Goal: Find specific page/section: Find specific page/section

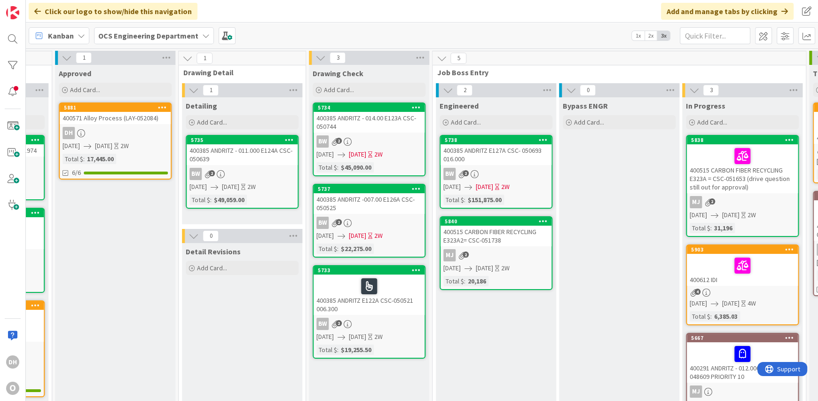
scroll to position [0, 718]
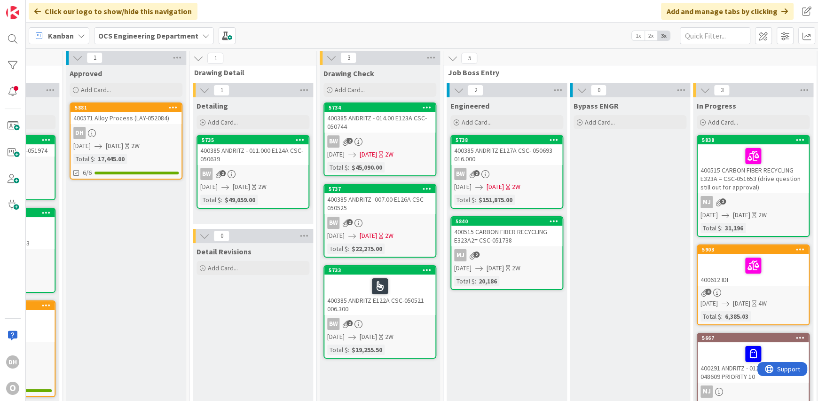
click at [404, 296] on div "400385 ANDRITZ E122A CSC-050521 006.300" at bounding box center [379, 295] width 111 height 40
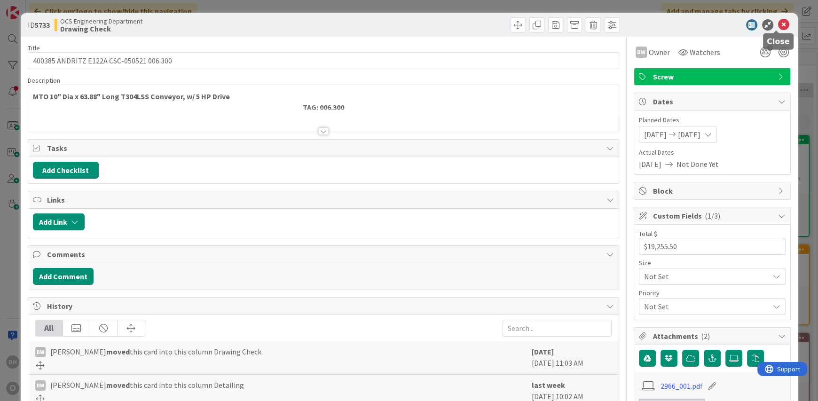
click at [778, 19] on icon at bounding box center [783, 24] width 11 height 11
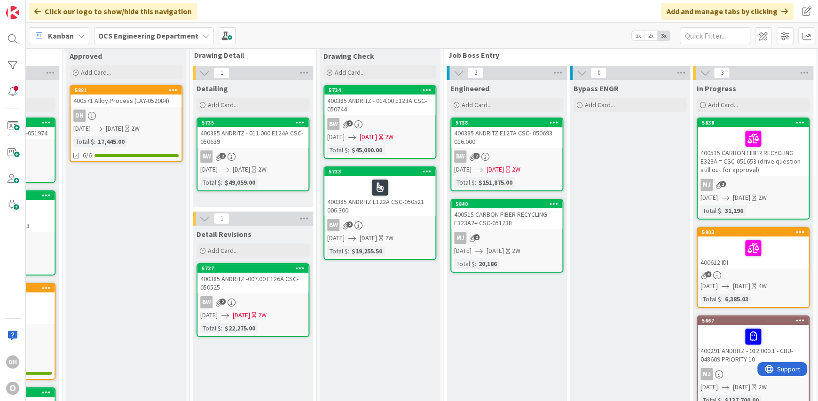
scroll to position [0, 718]
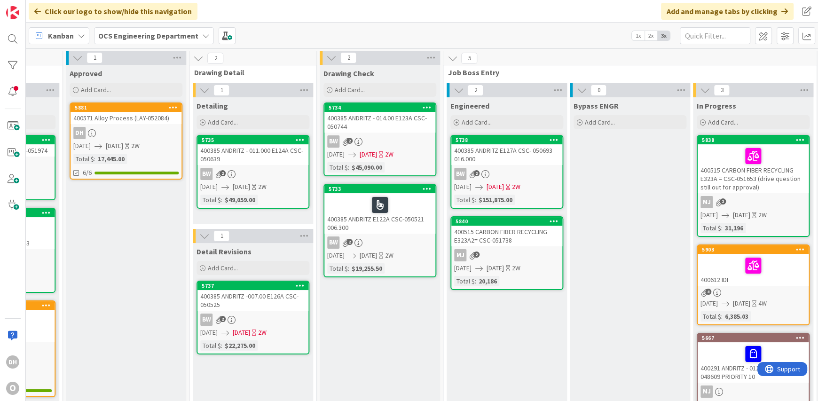
click at [244, 298] on div "400385 ANDRITZ -007.00 E126A CSC-050525" at bounding box center [252, 300] width 111 height 21
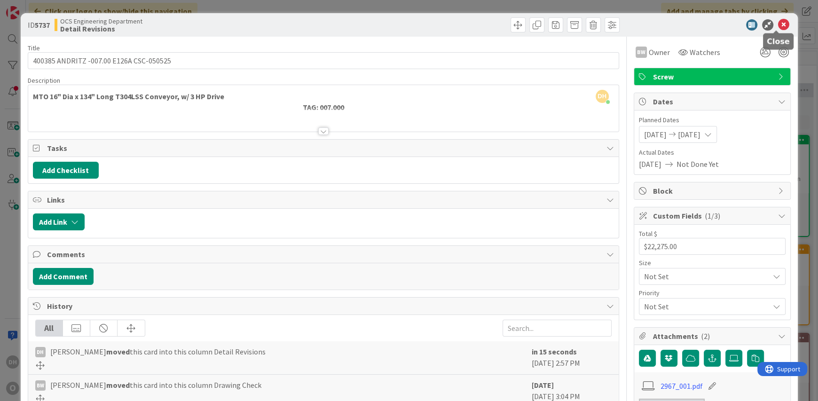
click at [778, 23] on icon at bounding box center [783, 24] width 11 height 11
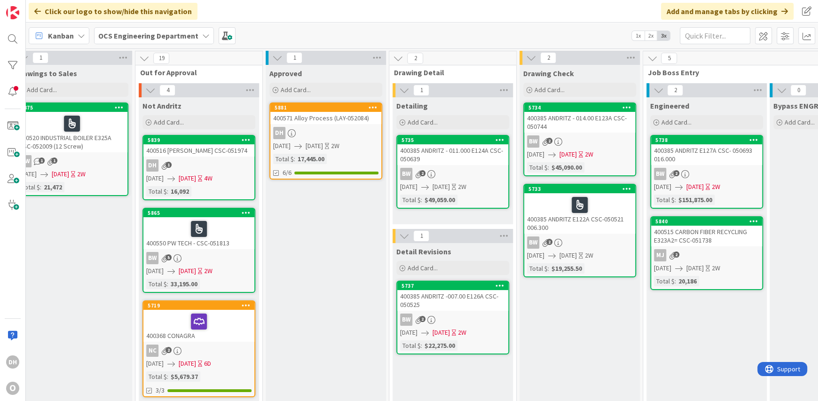
scroll to position [0, 519]
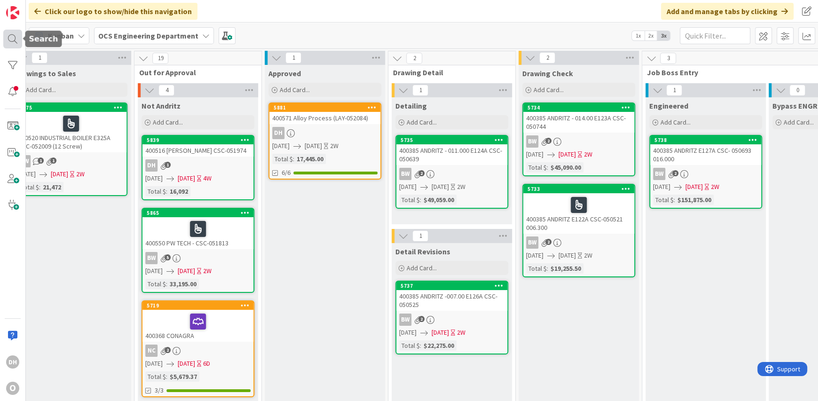
click at [10, 39] on div at bounding box center [12, 39] width 19 height 19
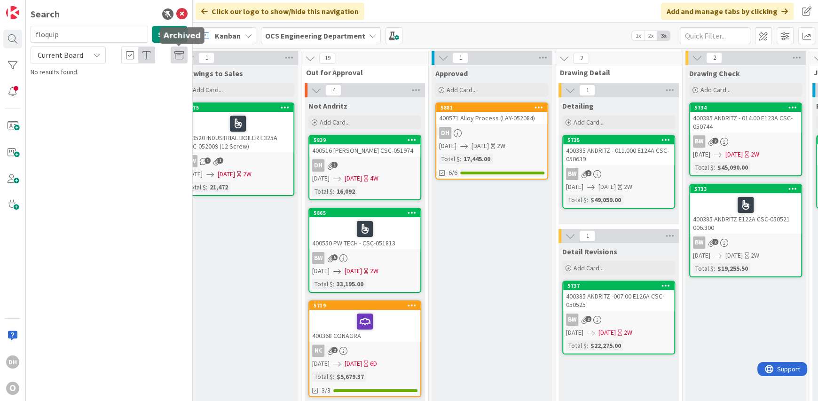
type input "floquip"
drag, startPoint x: 87, startPoint y: 38, endPoint x: 25, endPoint y: 47, distance: 62.6
click at [26, 47] on div "floquip Search Current Board" at bounding box center [109, 45] width 168 height 38
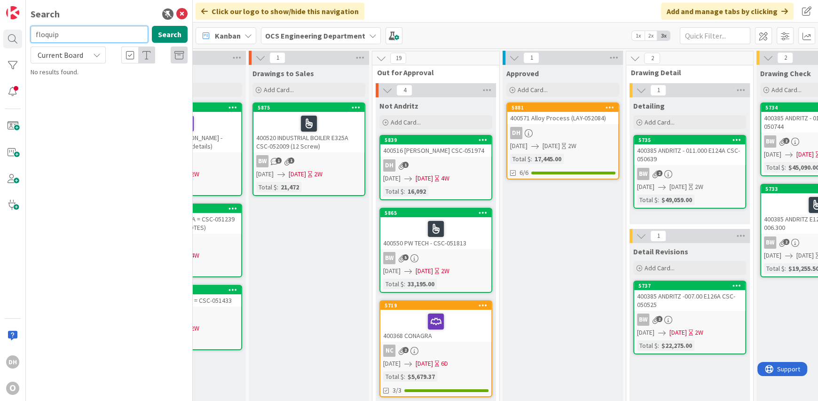
scroll to position [0, 434]
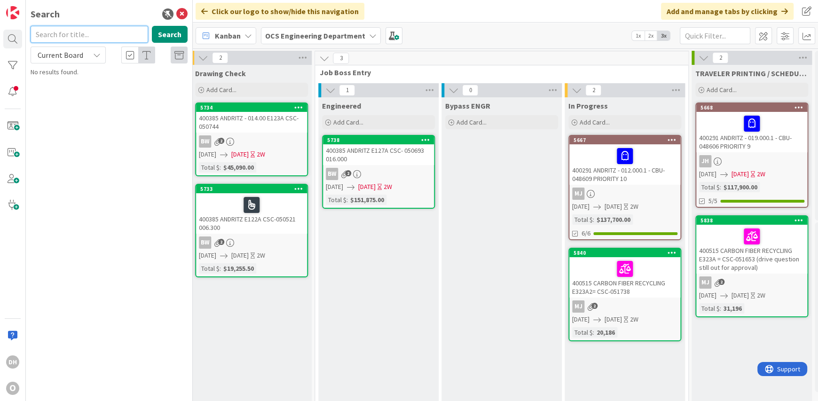
scroll to position [0, 1066]
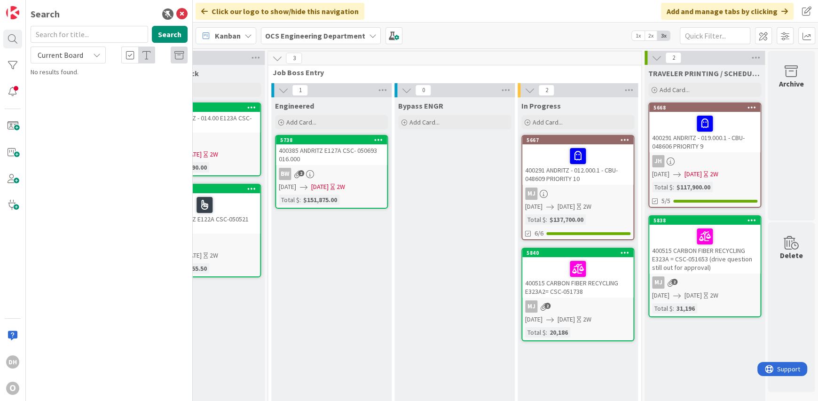
drag, startPoint x: 591, startPoint y: 393, endPoint x: 560, endPoint y: 395, distance: 31.1
click at [558, 395] on div "8 Backlog Add Card... 5905 400613 Process & Storage 14" Conv 08/19/2025 10/10/2…" at bounding box center [505, 224] width 625 height 353
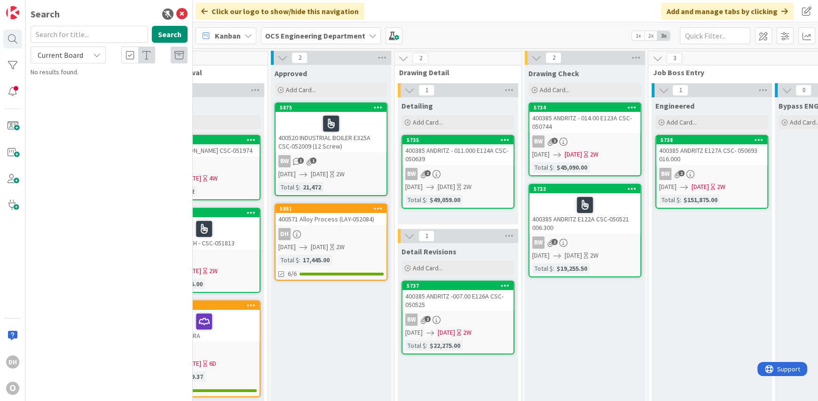
scroll to position [0, 681]
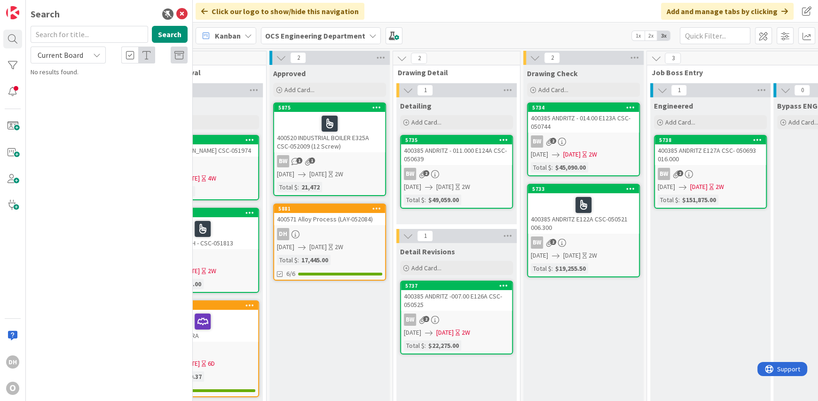
click at [183, 8] on icon at bounding box center [181, 13] width 11 height 11
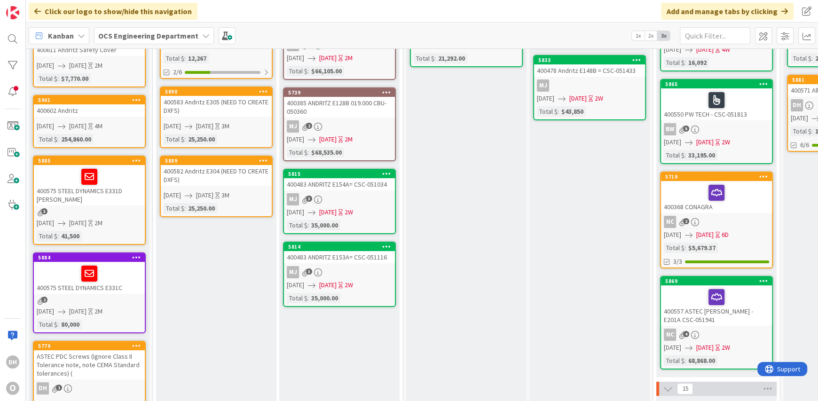
scroll to position [47, 0]
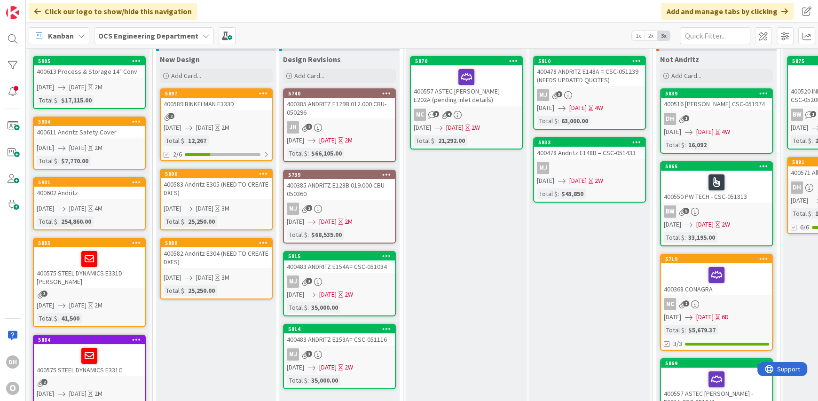
click at [239, 110] on link "5897 400589 BINKELMAN E333D 2 08/13/2025 09/26/2025 2M Total $ : 12,267 2/6" at bounding box center [216, 124] width 113 height 73
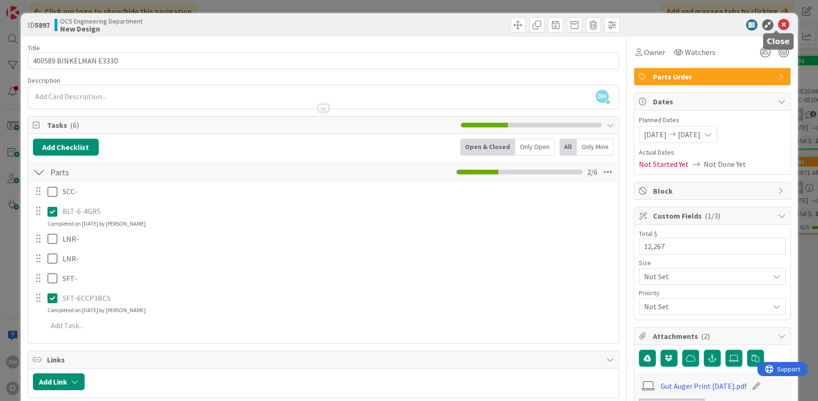
click at [778, 24] on icon at bounding box center [783, 24] width 11 height 11
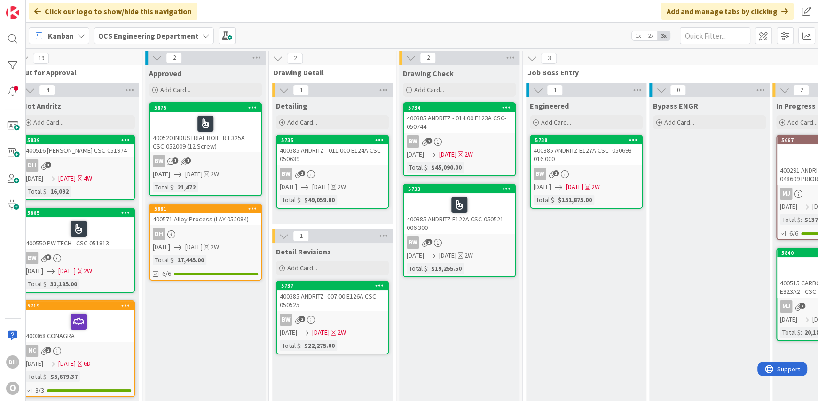
scroll to position [0, 634]
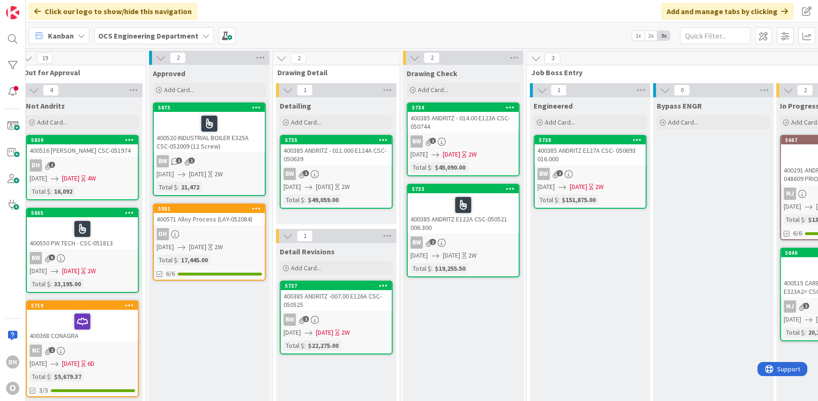
click at [216, 221] on div "400571 Alloy Process (LAY-052084)" at bounding box center [209, 219] width 111 height 12
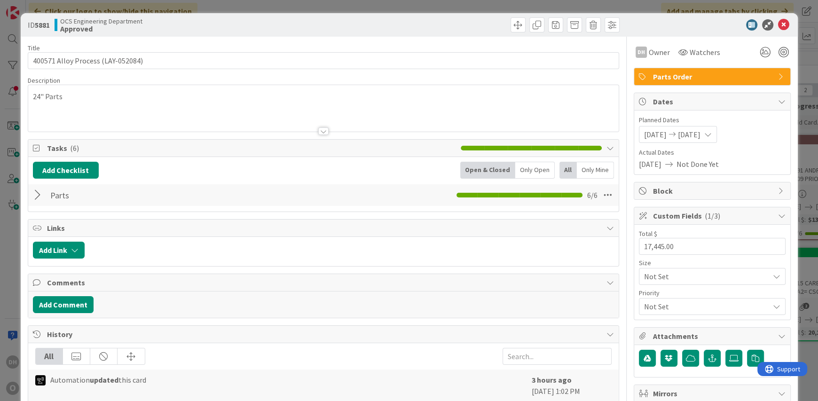
click at [41, 198] on div at bounding box center [39, 195] width 12 height 17
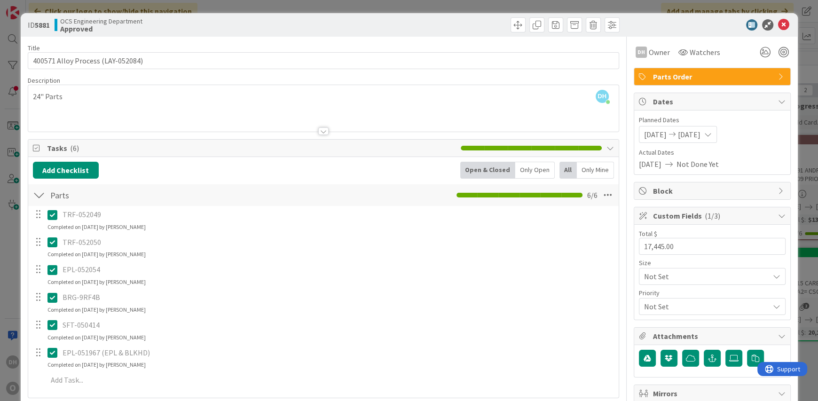
click at [52, 212] on icon at bounding box center [54, 214] width 14 height 11
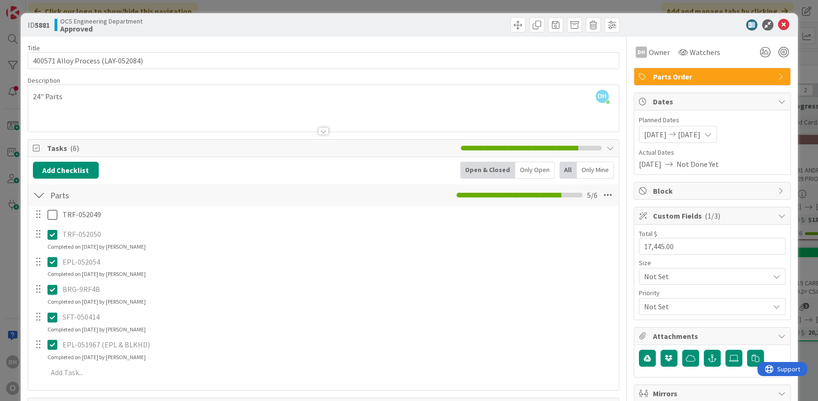
click at [51, 281] on div "TRF-052049 Update Cancel TRF-052050 Update Cancel Completed on 08/14/2025 by Da…" at bounding box center [323, 295] width 581 height 179
click at [51, 258] on icon at bounding box center [54, 261] width 14 height 11
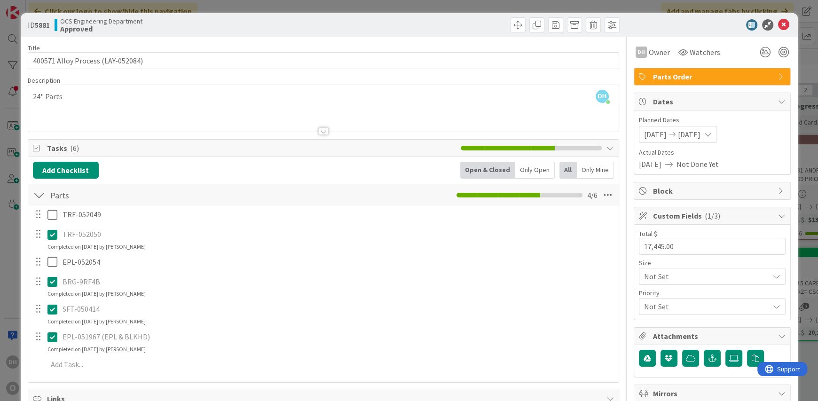
click at [55, 332] on div "TRF-052049 Update Cancel TRF-052050 Update Cancel Completed on 08/14/2025 by Da…" at bounding box center [323, 291] width 581 height 171
click at [52, 338] on icon at bounding box center [54, 337] width 14 height 11
click at [52, 308] on icon at bounding box center [54, 309] width 14 height 11
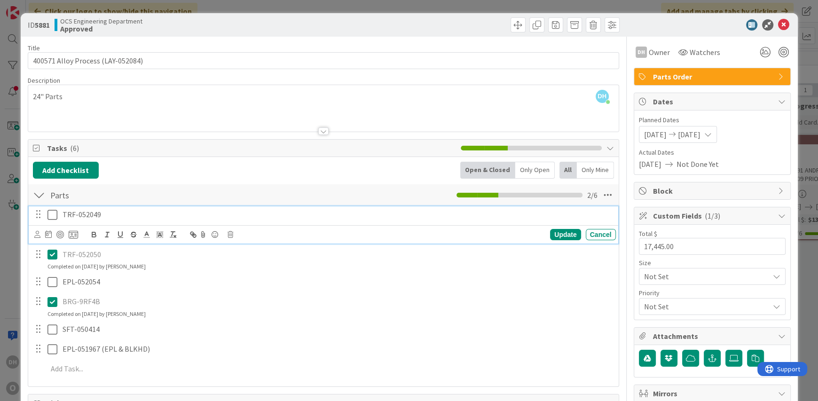
click at [51, 216] on icon at bounding box center [54, 214] width 14 height 11
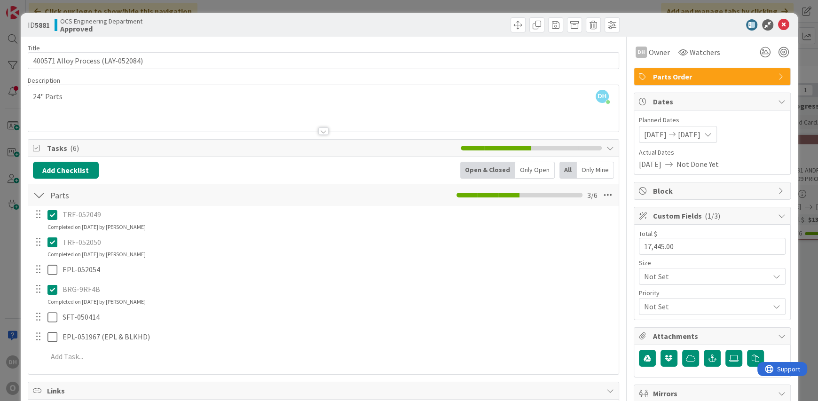
click at [781, 27] on icon at bounding box center [783, 24] width 11 height 11
